Goal: Task Accomplishment & Management: Complete application form

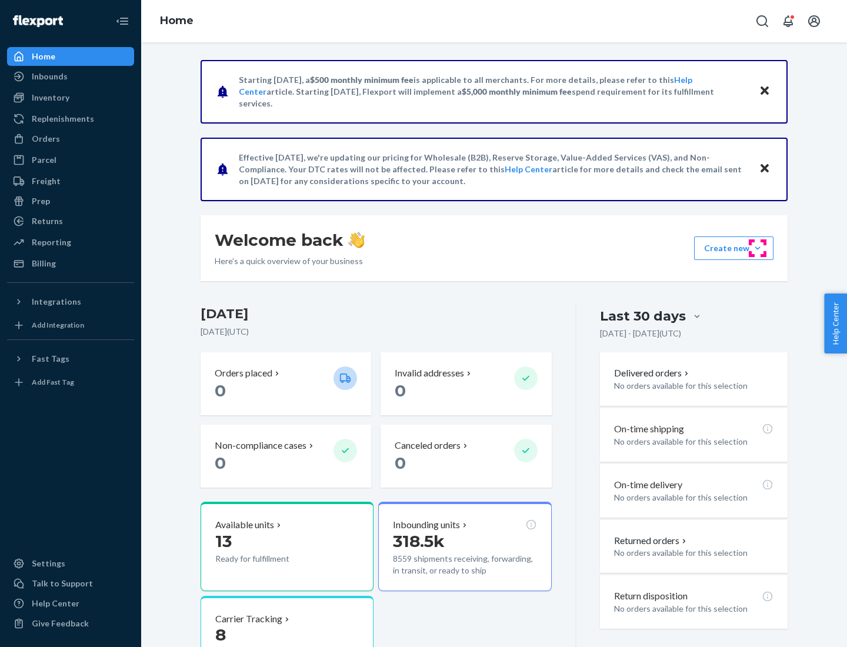
click at [758, 248] on button "Create new Create new inbound Create new order Create new product" at bounding box center [733, 249] width 79 height 24
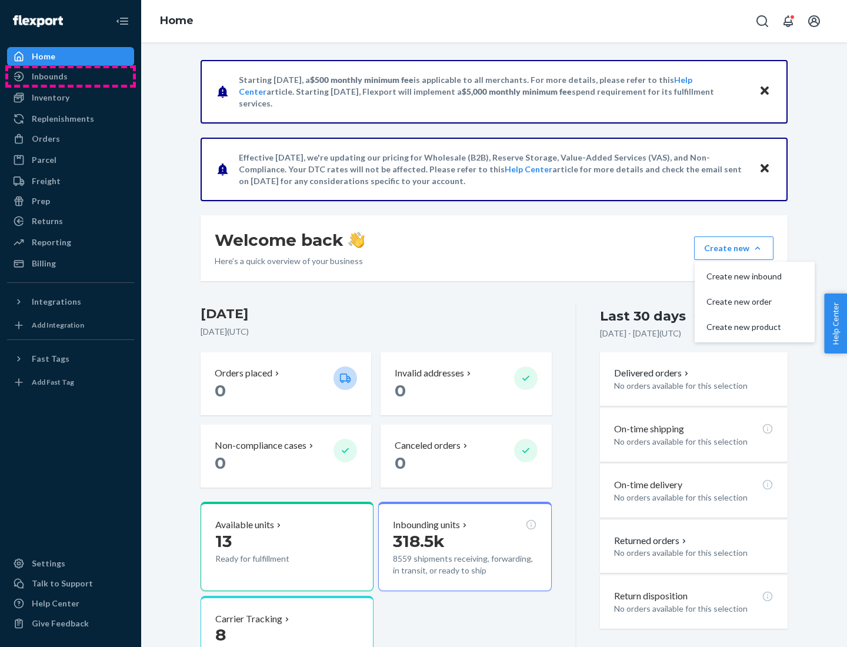
click at [71, 76] on div "Inbounds" at bounding box center [70, 76] width 125 height 16
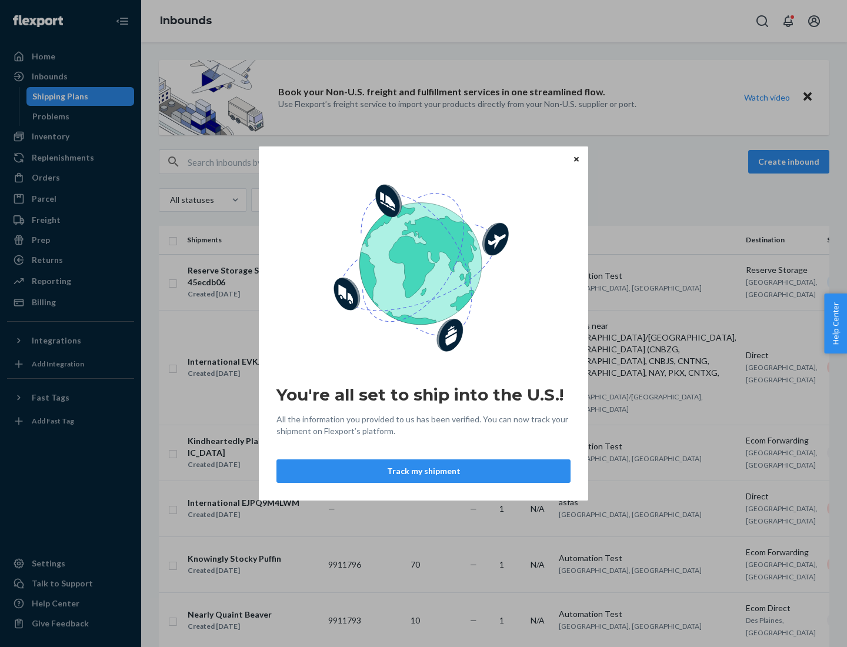
click at [424, 471] on button "Track my shipment" at bounding box center [424, 472] width 294 height 24
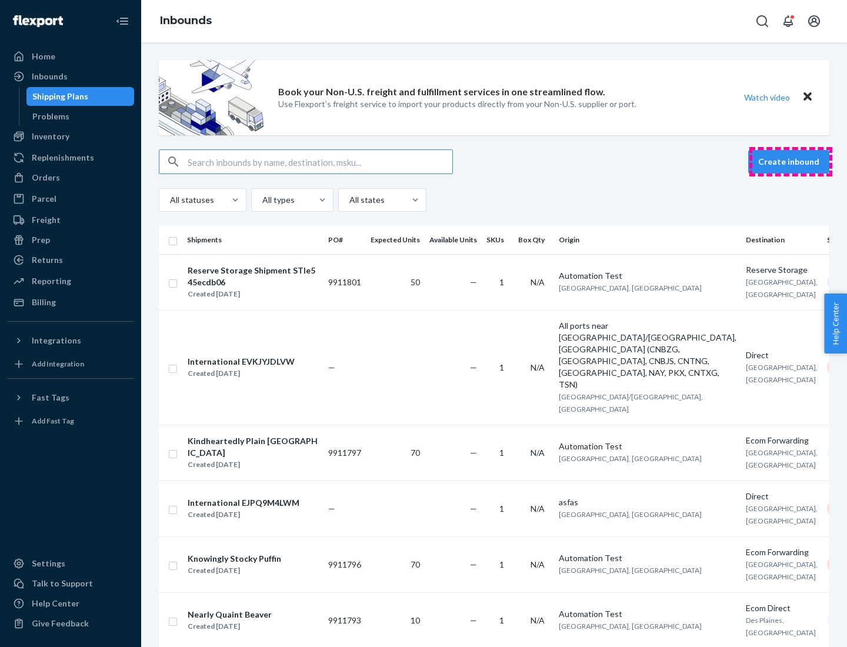
click at [791, 162] on button "Create inbound" at bounding box center [788, 162] width 81 height 24
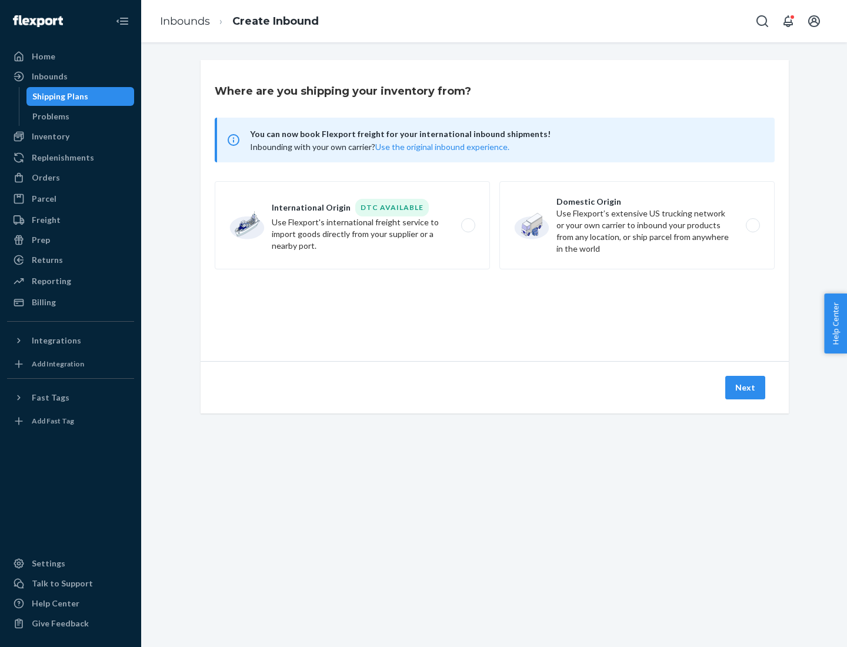
click at [352, 225] on label "International Origin DTC Available Use Flexport's international freight service…" at bounding box center [352, 225] width 275 height 88
click at [468, 225] on input "International Origin DTC Available Use Flexport's international freight service…" at bounding box center [472, 226] width 8 height 8
radio input "true"
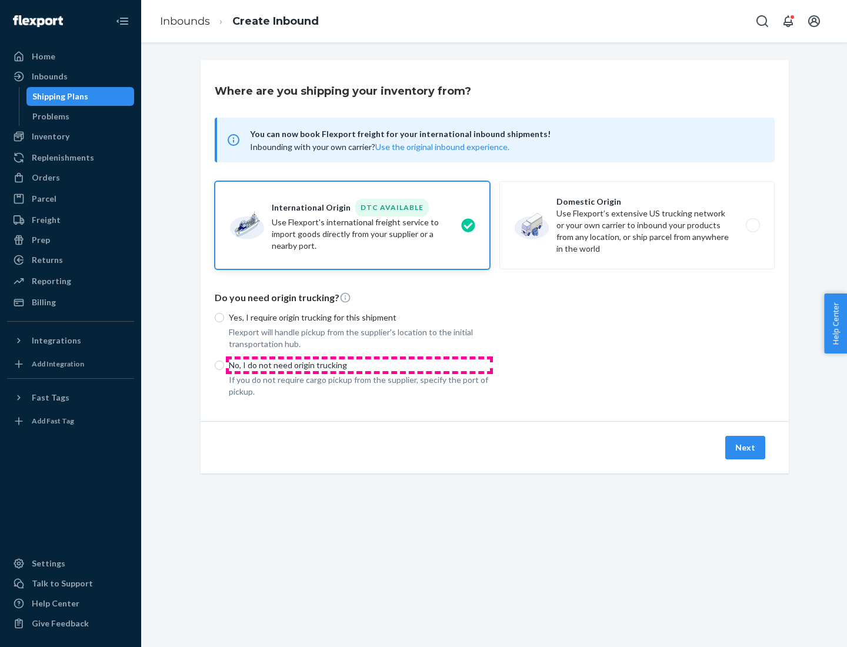
click at [360, 365] on p "No, I do not need origin trucking" at bounding box center [359, 366] width 261 height 12
click at [224, 365] on input "No, I do not need origin trucking" at bounding box center [219, 365] width 9 height 9
radio input "true"
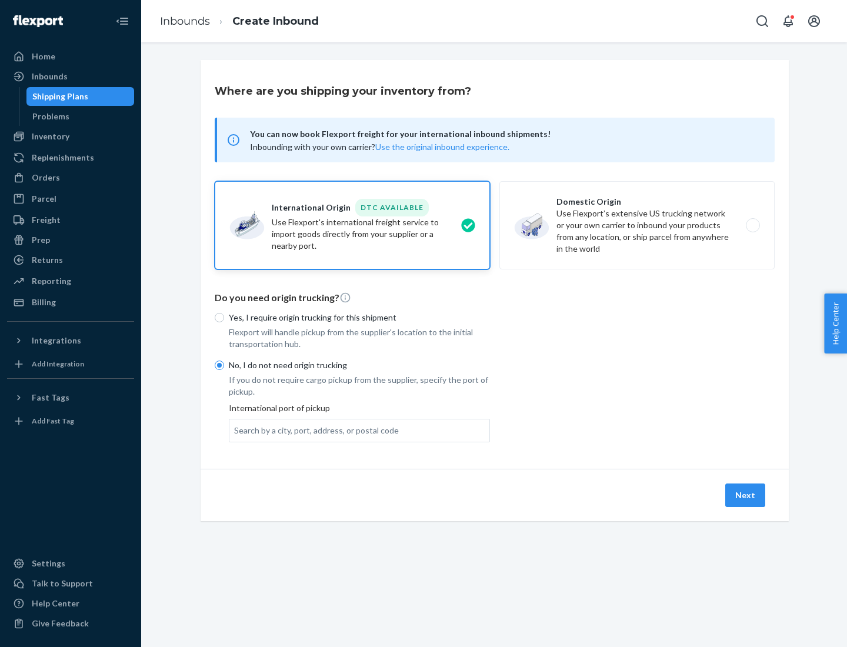
click at [314, 430] on div "Search by a city, port, address, or postal code" at bounding box center [316, 431] width 165 height 12
click at [235, 430] on input "Search by a city, port, address, or postal code" at bounding box center [234, 431] width 1 height 12
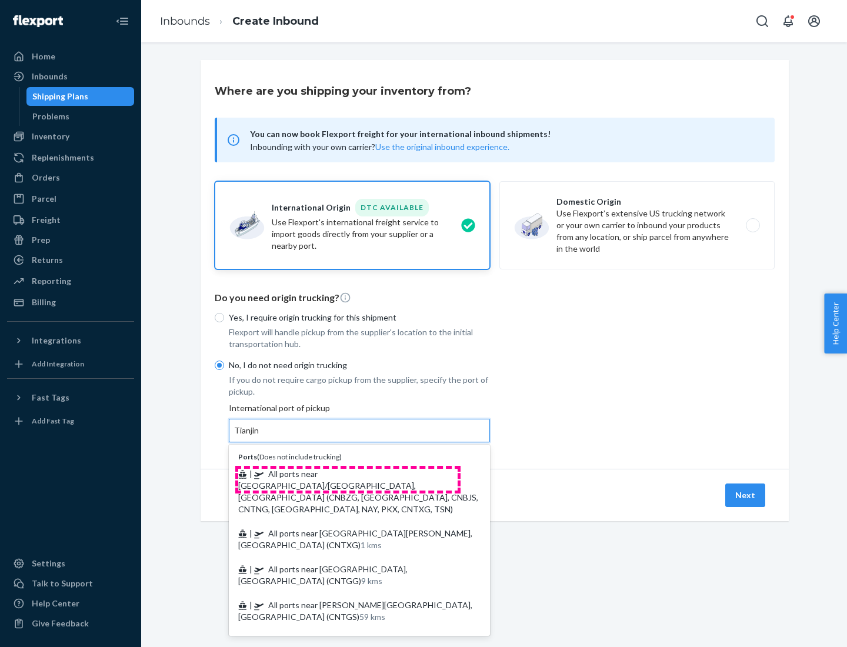
click at [348, 474] on span "| All ports near [GEOGRAPHIC_DATA]/[GEOGRAPHIC_DATA], [GEOGRAPHIC_DATA] (CNBZG,…" at bounding box center [358, 491] width 240 height 45
click at [260, 437] on input "Tianjin" at bounding box center [247, 431] width 26 height 12
type input "All ports near [GEOGRAPHIC_DATA]/[GEOGRAPHIC_DATA], [GEOGRAPHIC_DATA] (CNBZG, […"
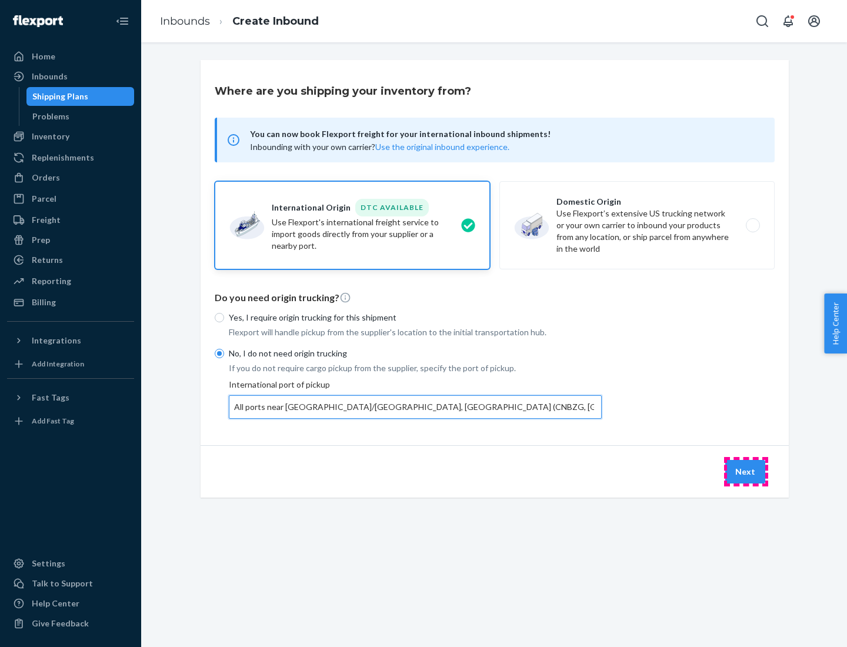
click at [746, 471] on button "Next" at bounding box center [745, 472] width 40 height 24
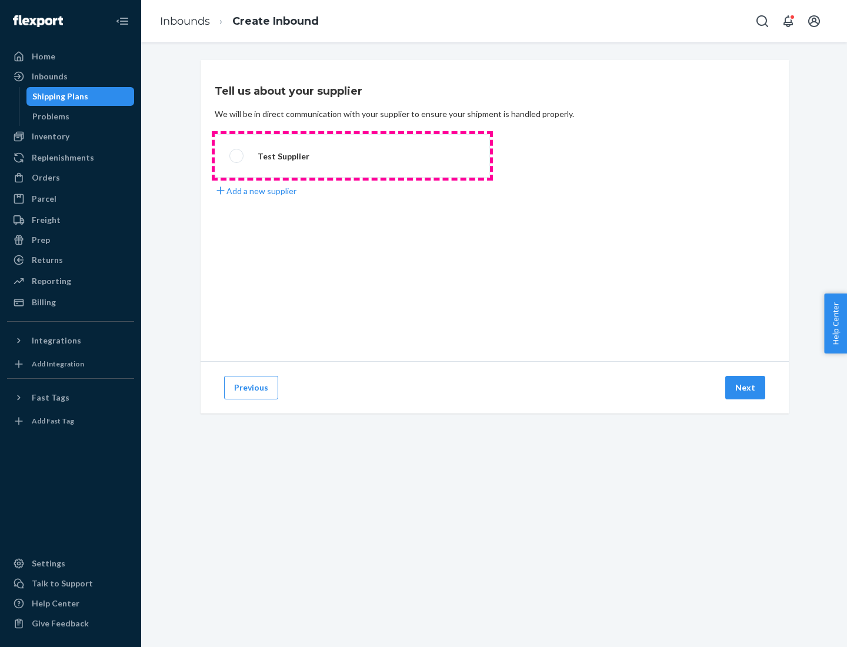
click at [352, 156] on label "Test Supplier" at bounding box center [352, 156] width 275 height 44
click at [237, 156] on input "Test Supplier" at bounding box center [233, 156] width 8 height 8
radio input "true"
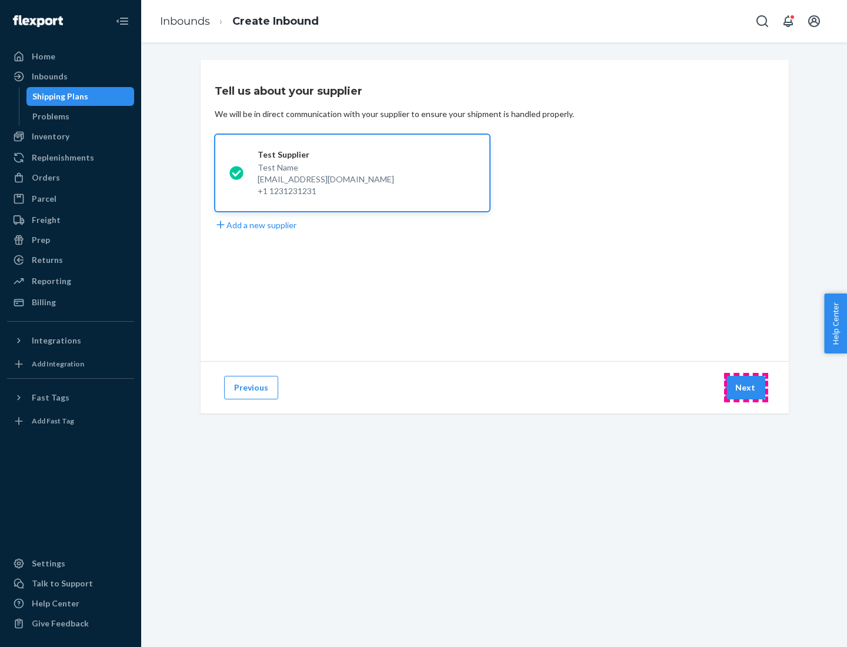
click at [746, 388] on button "Next" at bounding box center [745, 388] width 40 height 24
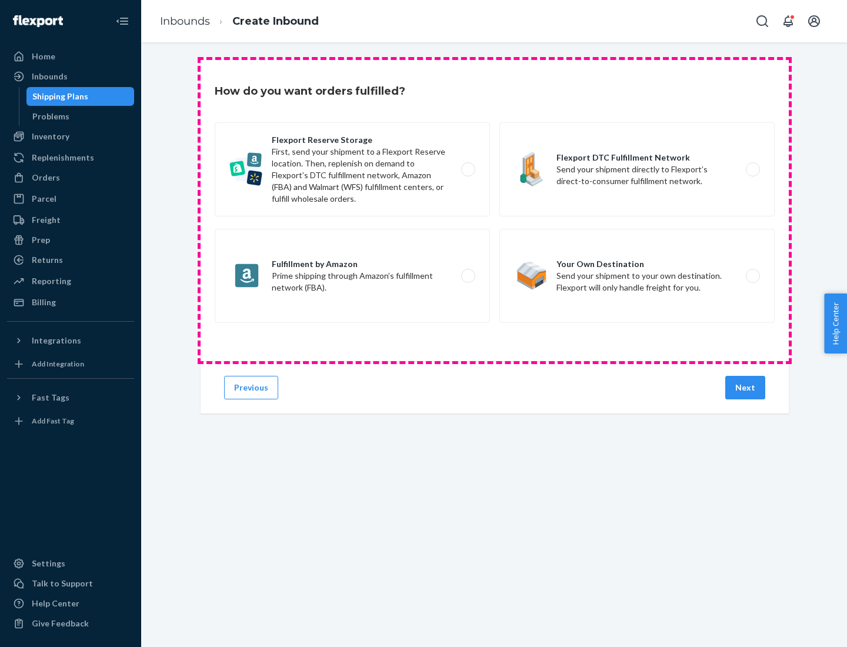
click at [495, 211] on div "Flexport Reserve Storage First, send your shipment to a Flexport Reserve locati…" at bounding box center [495, 224] width 560 height 204
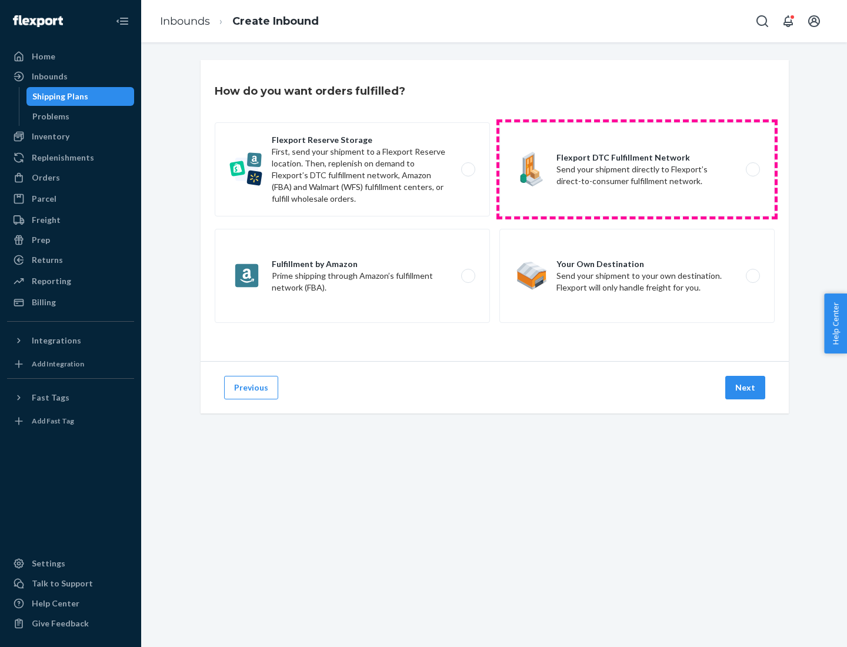
click at [637, 169] on label "Flexport DTC Fulfillment Network Send your shipment directly to Flexport’s dire…" at bounding box center [637, 169] width 275 height 94
click at [753, 169] on input "Flexport DTC Fulfillment Network Send your shipment directly to Flexport’s dire…" at bounding box center [757, 170] width 8 height 8
radio input "true"
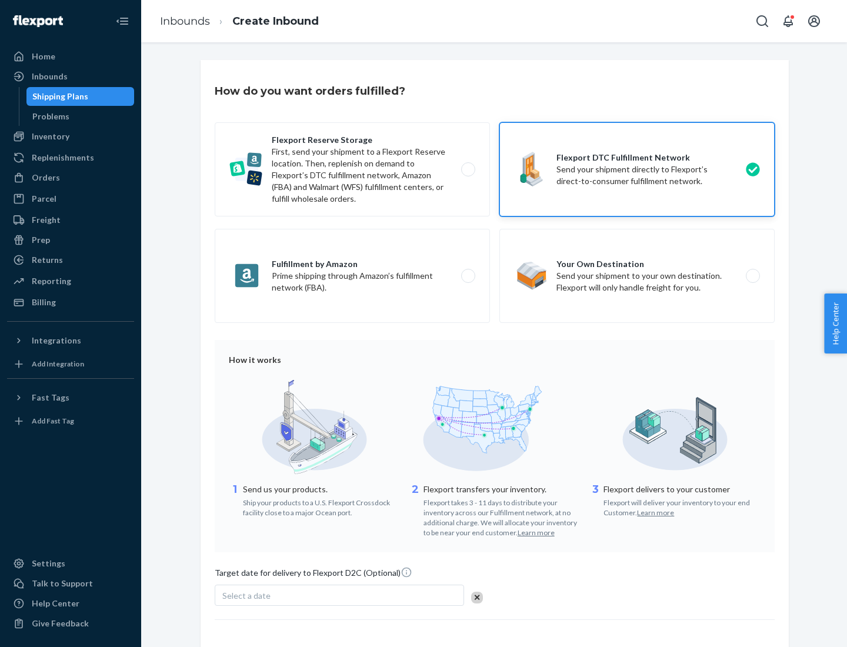
scroll to position [86, 0]
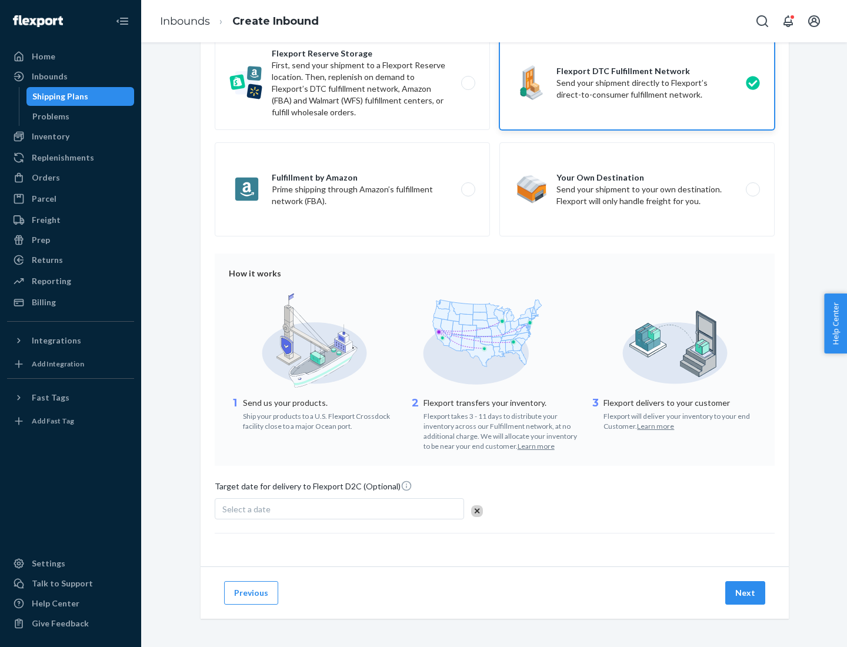
click at [746, 593] on button "Next" at bounding box center [745, 593] width 40 height 24
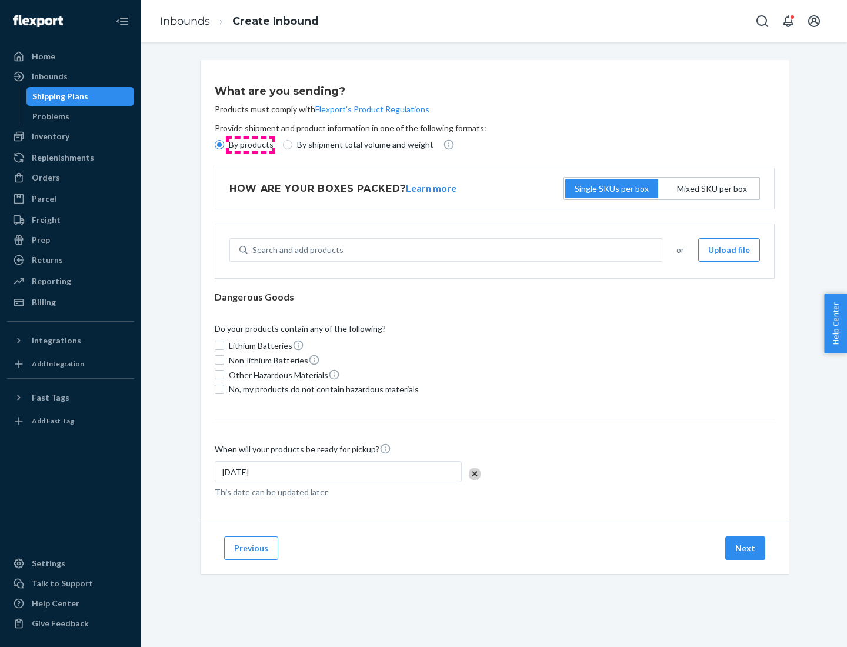
click at [250, 145] on p "By products" at bounding box center [251, 145] width 45 height 12
click at [224, 145] on input "By products" at bounding box center [219, 144] width 9 height 9
click at [296, 250] on div "Search and add products" at bounding box center [297, 250] width 91 height 12
click at [254, 250] on input "Search and add products" at bounding box center [252, 250] width 1 height 12
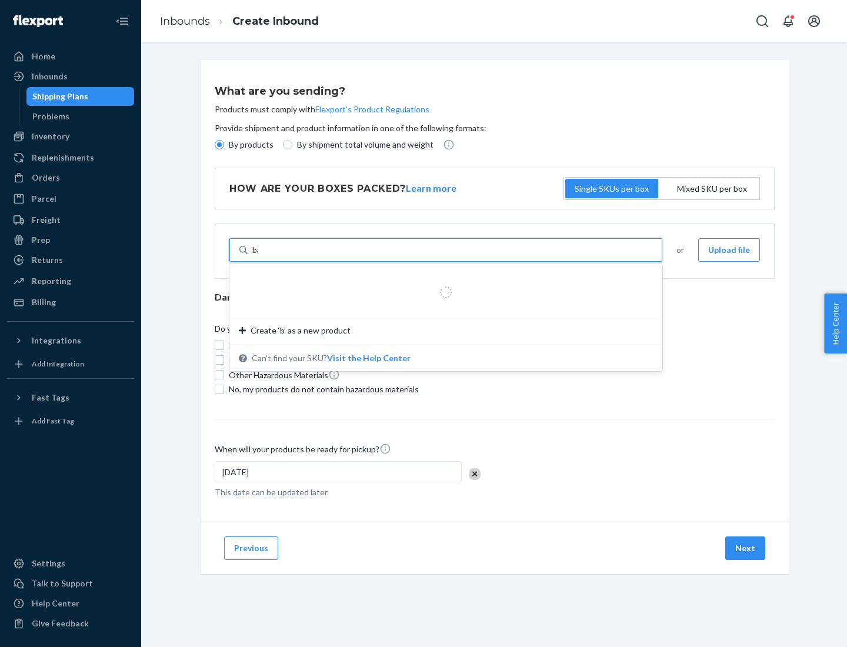
type input "basic"
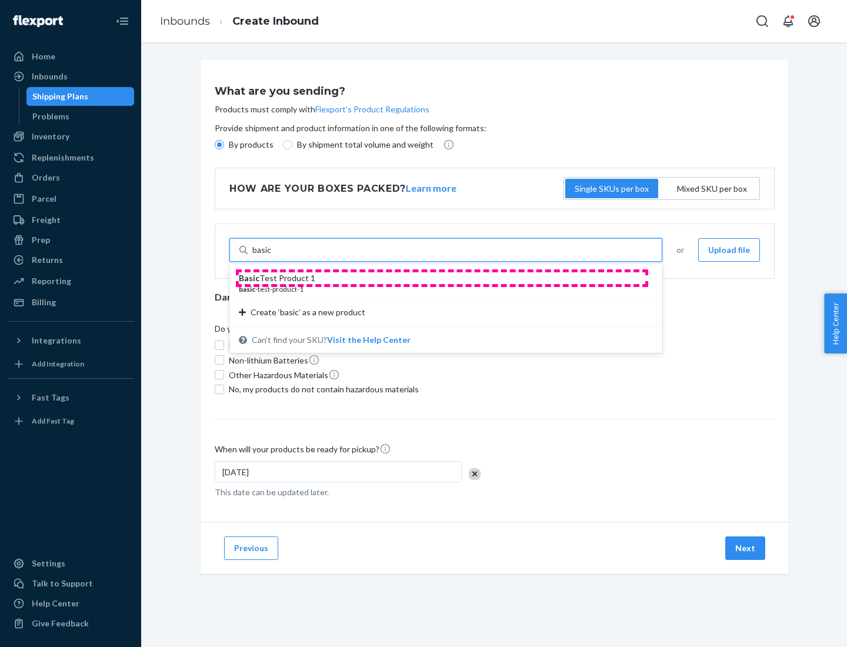
click at [442, 278] on div "Basic Test Product 1" at bounding box center [441, 278] width 405 height 12
click at [272, 256] on input "basic" at bounding box center [261, 250] width 19 height 12
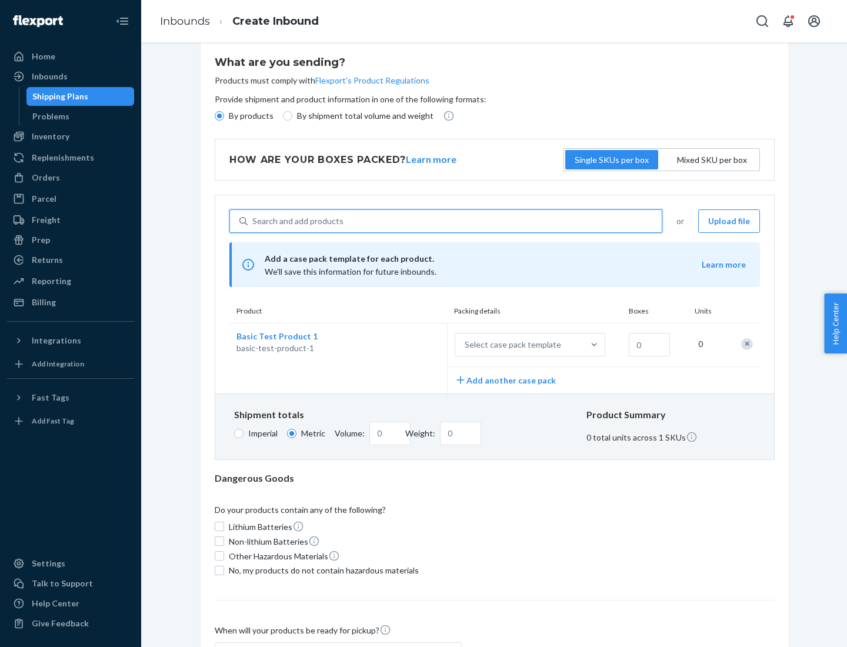
click at [511, 345] on div "Select case pack template" at bounding box center [513, 345] width 96 height 12
click at [407, 345] on input "Select case pack template" at bounding box center [407, 345] width 0 height 0
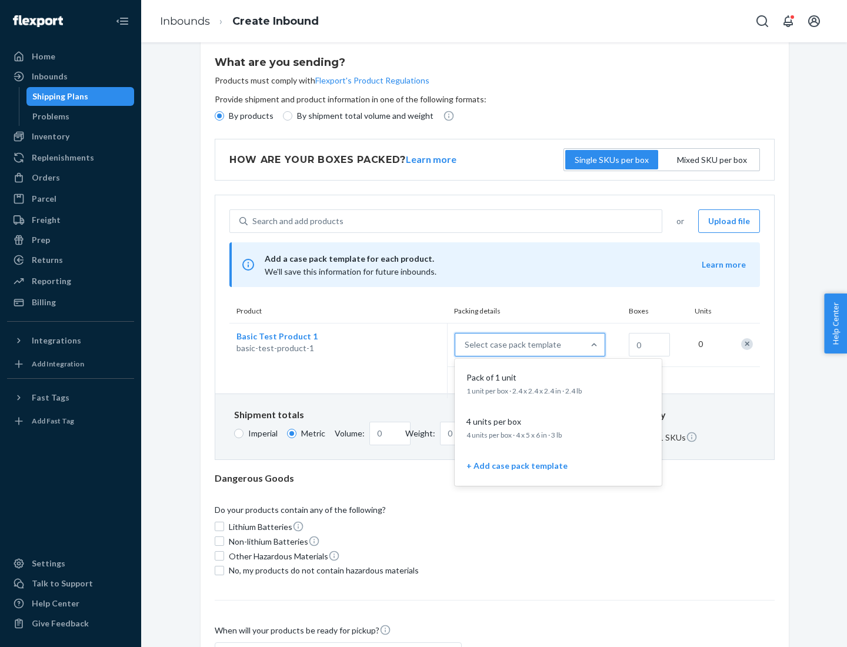
scroll to position [68, 0]
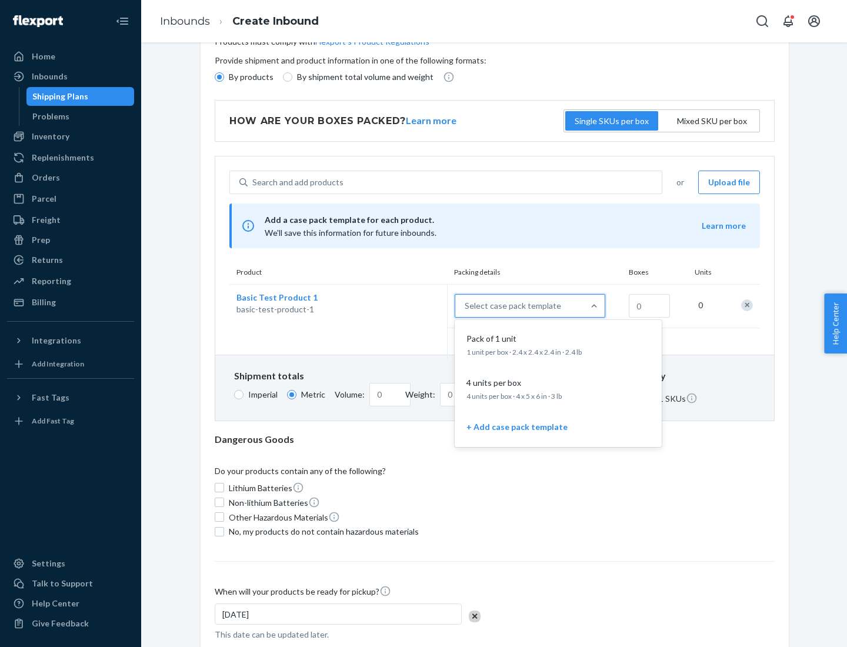
click at [558, 344] on div "Pack of 1 unit" at bounding box center [556, 339] width 188 height 12
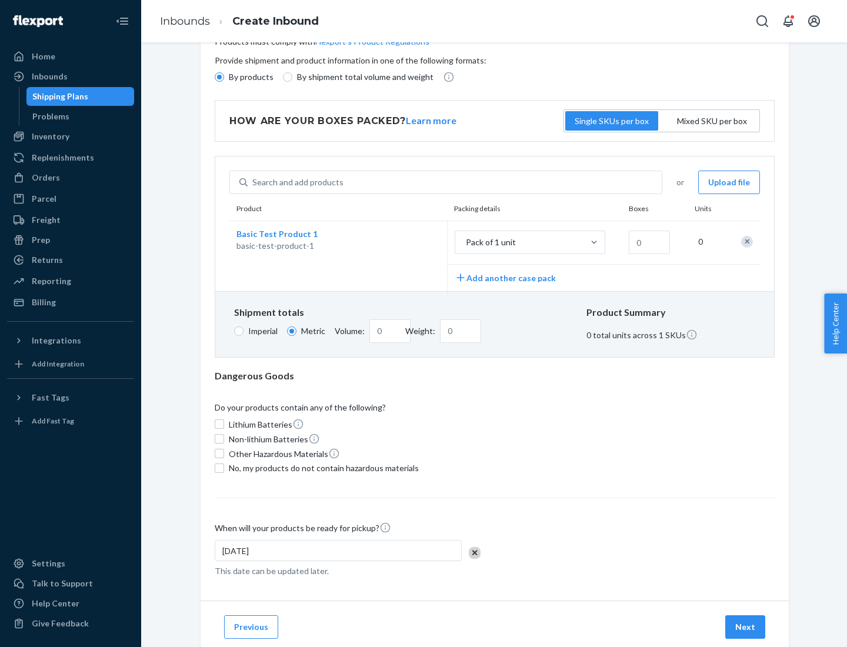
scroll to position [0, 0]
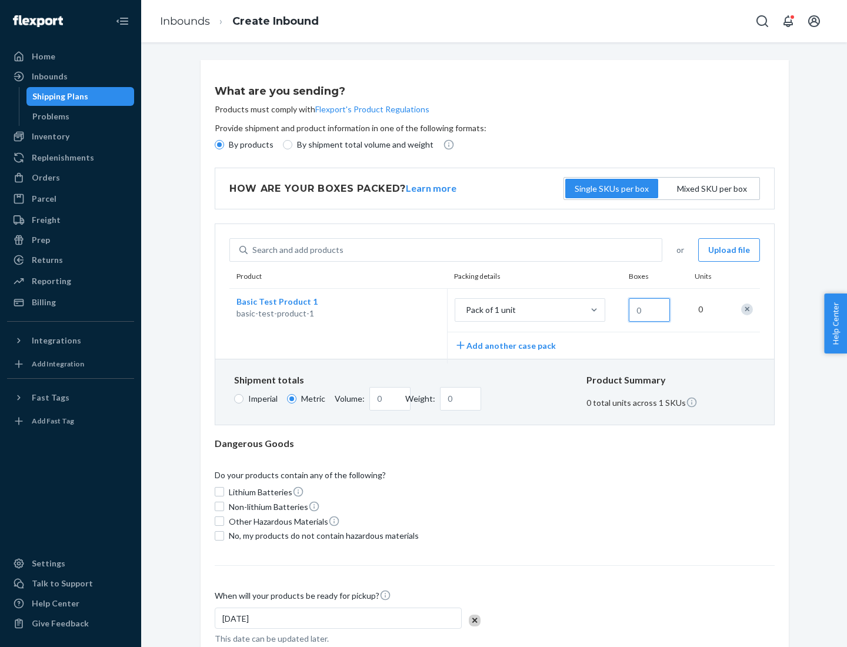
type input "1.09"
type input "1"
type input "10.89"
type input "10"
type input "0.02"
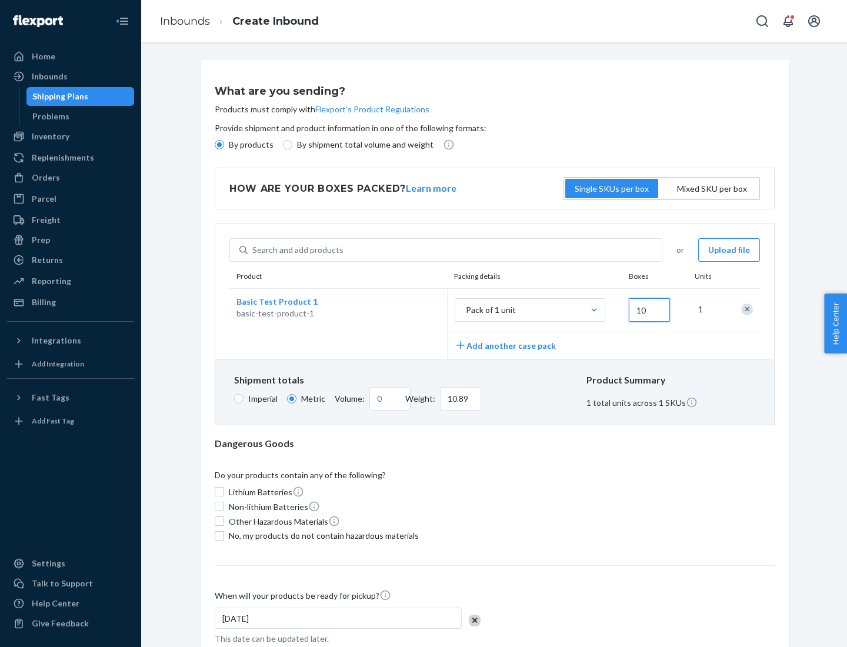
type input "108.86"
type input "100"
type input "0.23"
type input "1088.62"
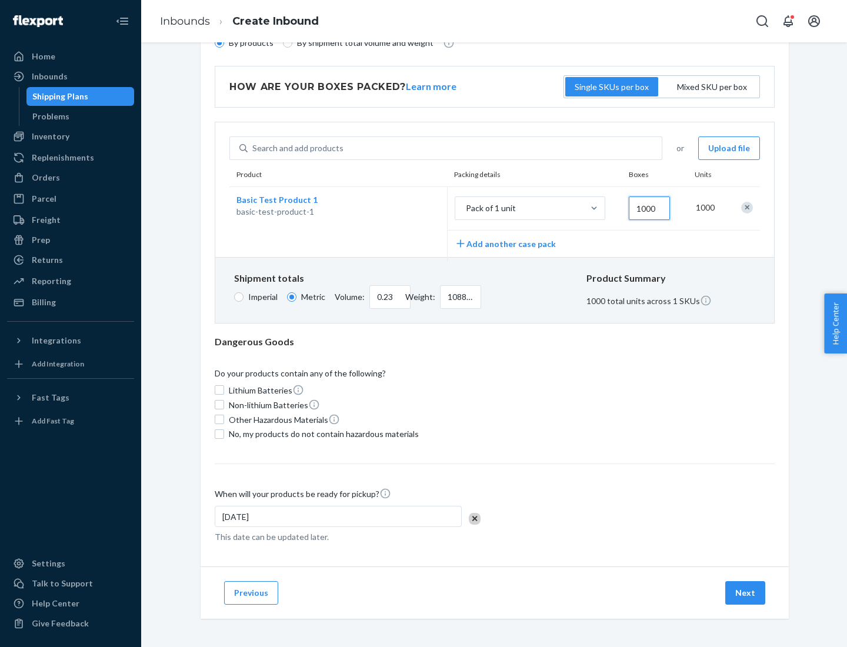
type input "1000"
click at [322, 434] on span "No, my products do not contain hazardous materials" at bounding box center [324, 434] width 190 height 12
click at [224, 434] on input "No, my products do not contain hazardous materials" at bounding box center [219, 434] width 9 height 9
checkbox input "true"
click at [746, 593] on button "Next" at bounding box center [745, 593] width 40 height 24
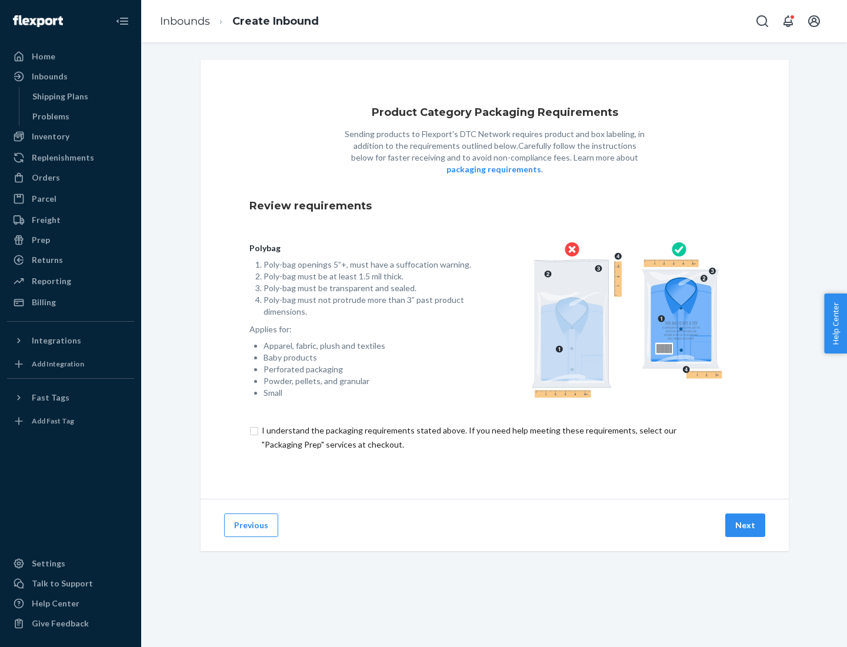
click at [495, 437] on input "checkbox" at bounding box center [494, 438] width 491 height 28
checkbox input "true"
click at [746, 525] on button "Next" at bounding box center [745, 526] width 40 height 24
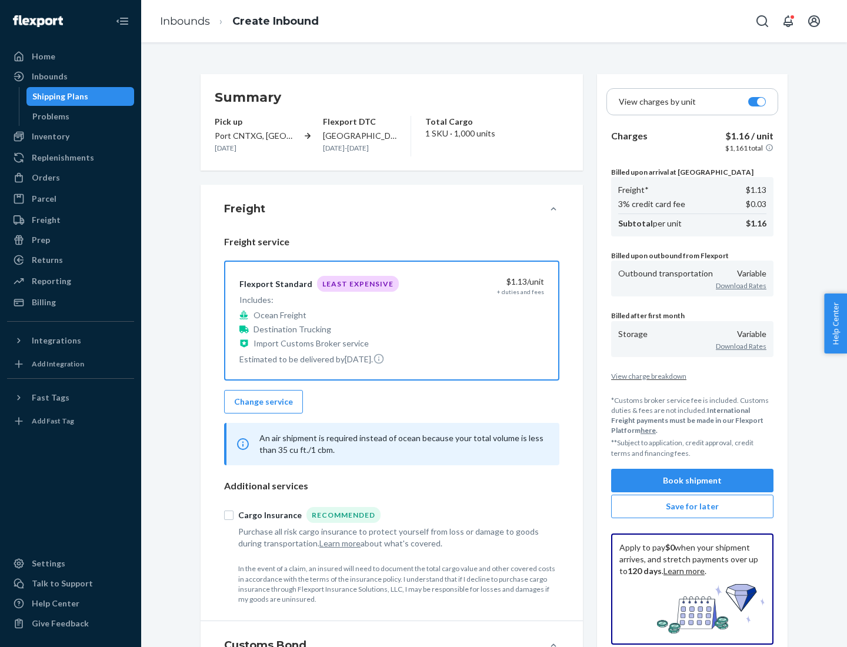
scroll to position [136, 0]
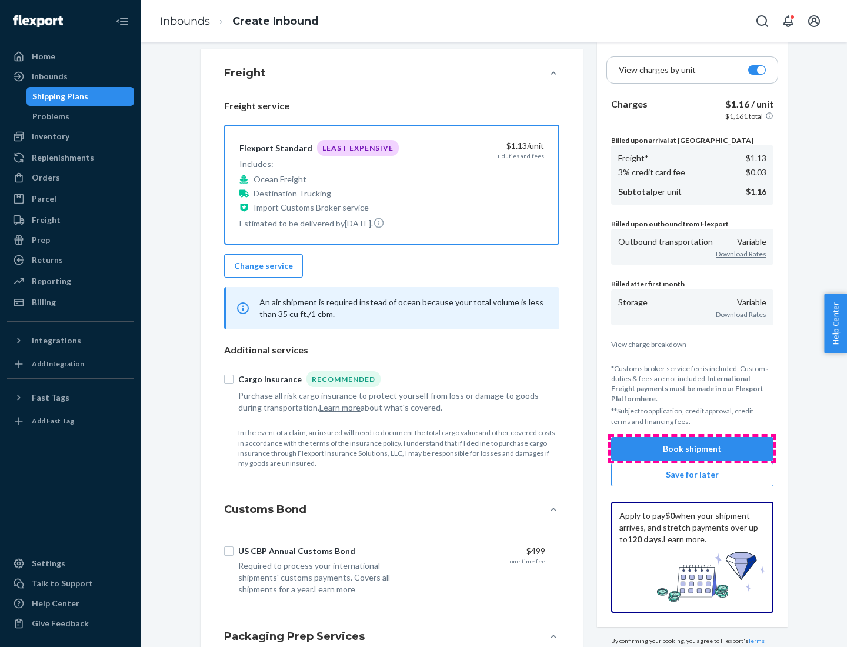
click at [693, 448] on button "Book shipment" at bounding box center [692, 449] width 162 height 24
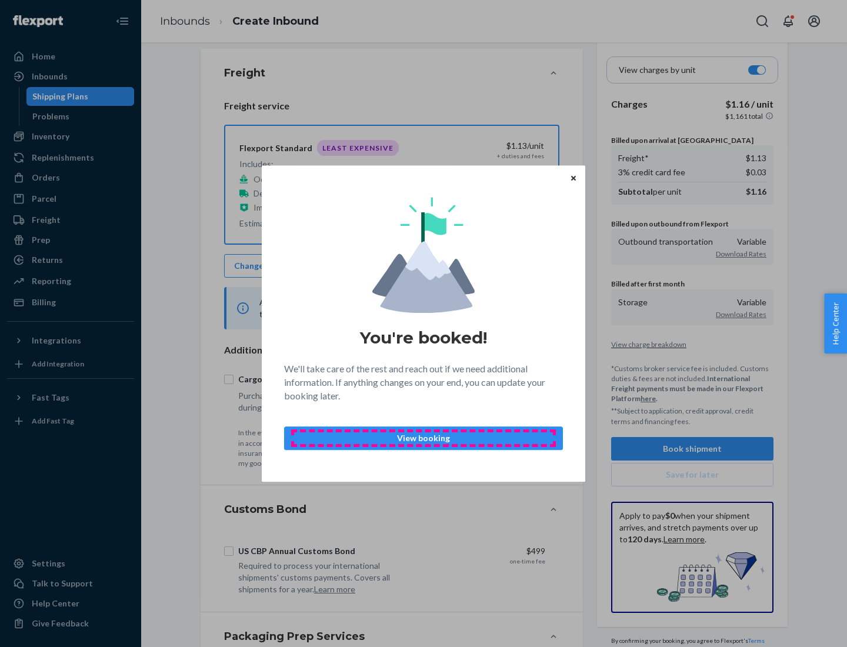
click at [424, 438] on p "View booking" at bounding box center [423, 438] width 259 height 12
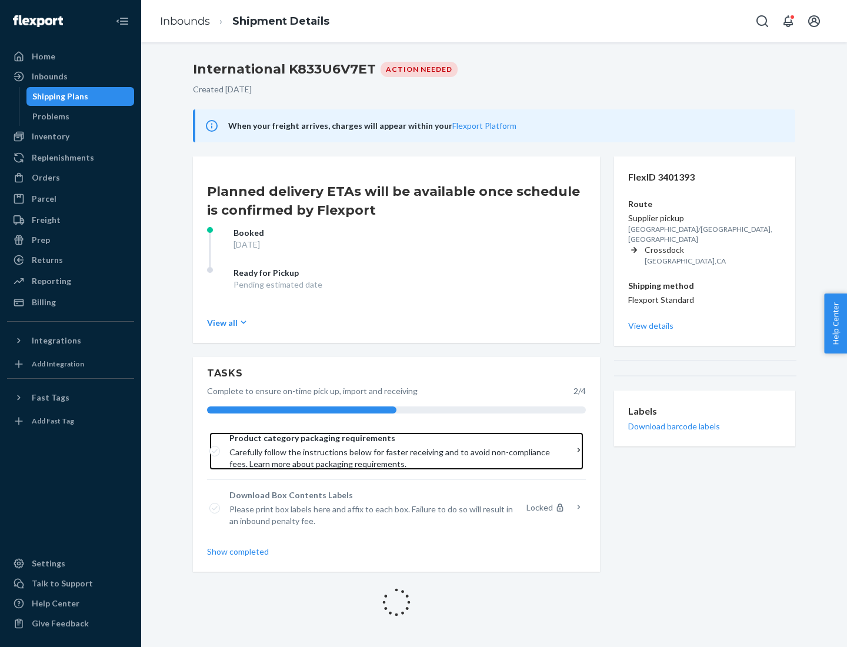
click at [392, 438] on span "Product category packaging requirements" at bounding box center [392, 438] width 326 height 12
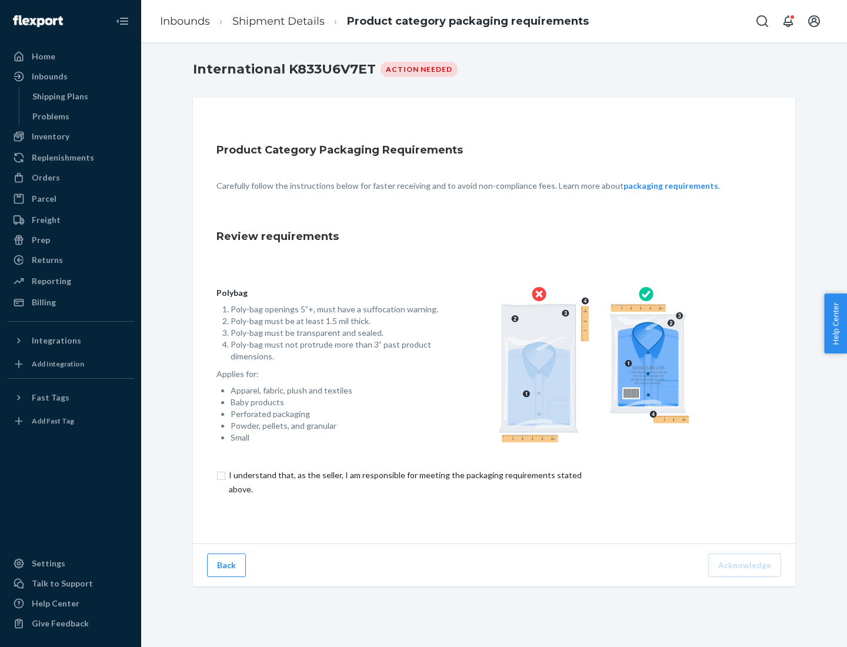
click at [404, 482] on input "checkbox" at bounding box center [412, 482] width 391 height 28
checkbox input "true"
click at [746, 565] on button "Acknowledge" at bounding box center [744, 566] width 73 height 24
